Goal: Navigation & Orientation: Find specific page/section

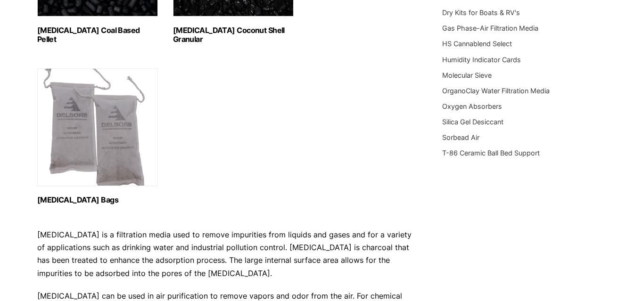
scroll to position [130, 0]
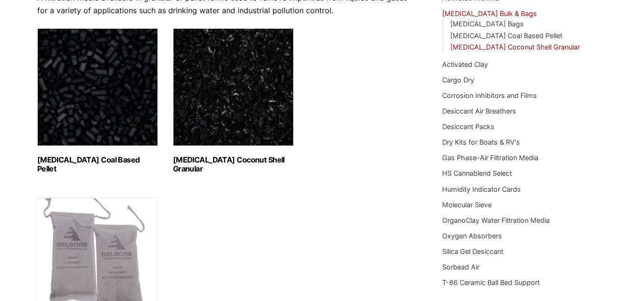
click at [465, 49] on link "Activated Carbon Coconut Shell Granular" at bounding box center [515, 47] width 130 height 8
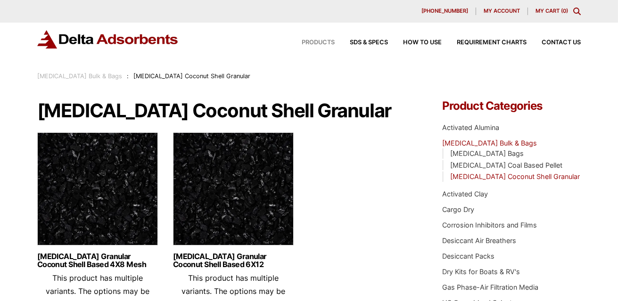
click at [318, 42] on span "Products" at bounding box center [318, 43] width 33 height 6
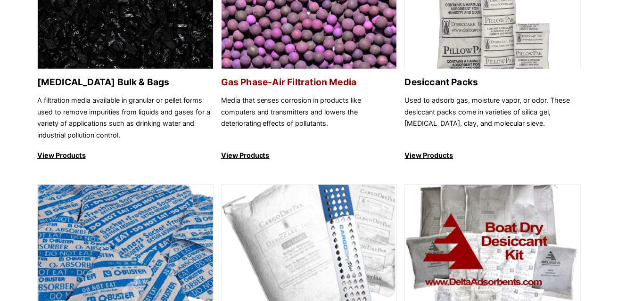
scroll to position [565, 0]
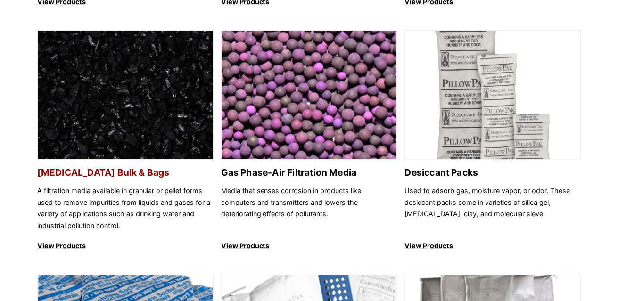
click at [124, 178] on h2 "[MEDICAL_DATA] Bulk & Bags" at bounding box center [125, 172] width 176 height 11
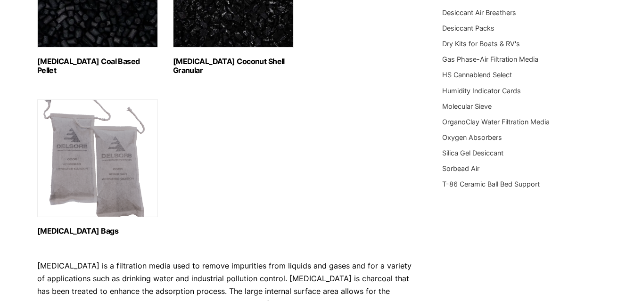
scroll to position [235, 0]
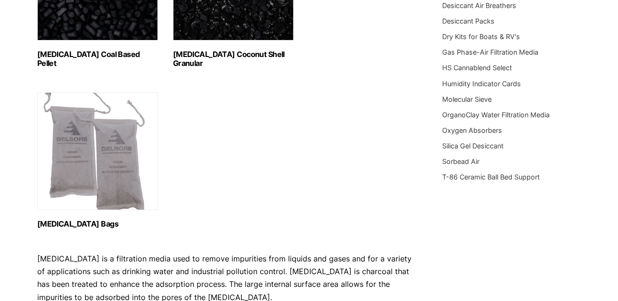
click at [89, 55] on h2 "Activated Carbon Coal Based Pellet (1)" at bounding box center [97, 59] width 121 height 18
